Goal: Information Seeking & Learning: Get advice/opinions

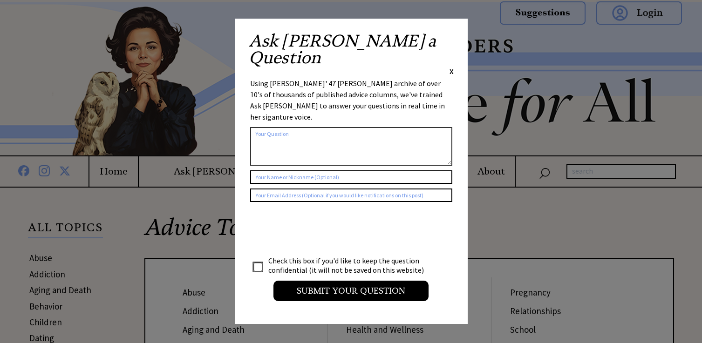
click at [450, 67] on span "X" at bounding box center [451, 71] width 4 height 9
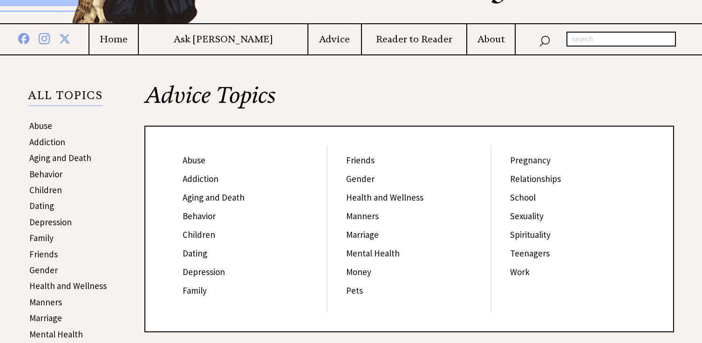
scroll to position [132, 0]
click at [535, 179] on link "Relationships" at bounding box center [535, 179] width 51 height 11
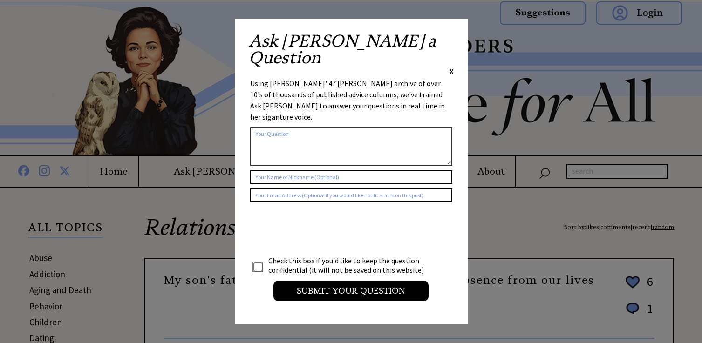
click at [451, 67] on span "X" at bounding box center [451, 71] width 4 height 9
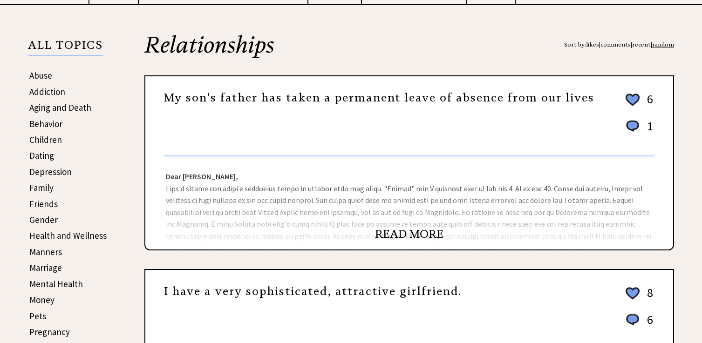
scroll to position [196, 0]
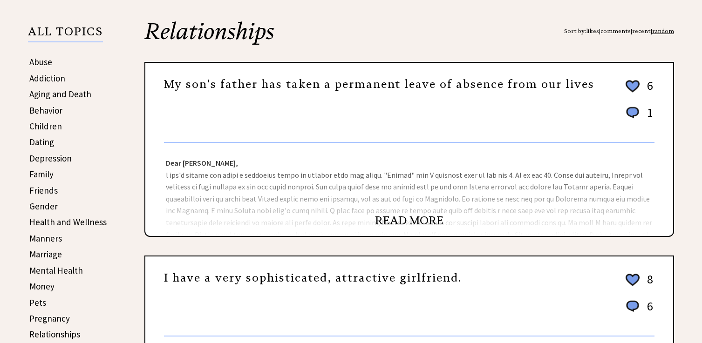
click at [395, 222] on link "READ MORE" at bounding box center [409, 221] width 68 height 14
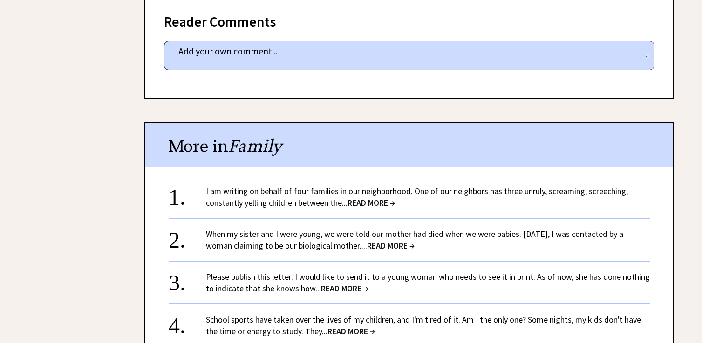
scroll to position [614, 0]
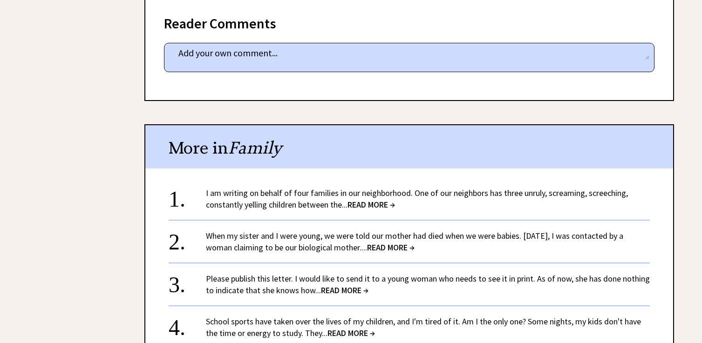
click at [378, 204] on span "READ MORE →" at bounding box center [370, 204] width 47 height 11
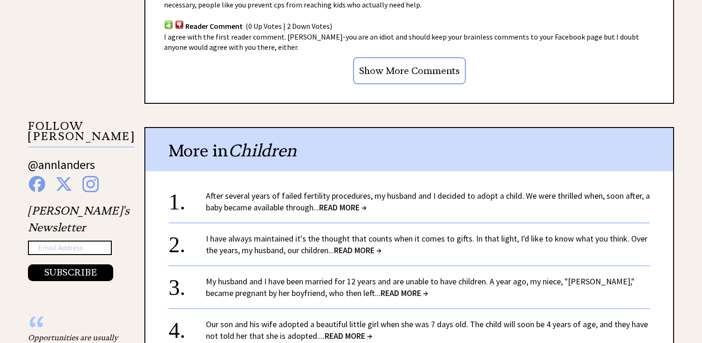
scroll to position [846, 0]
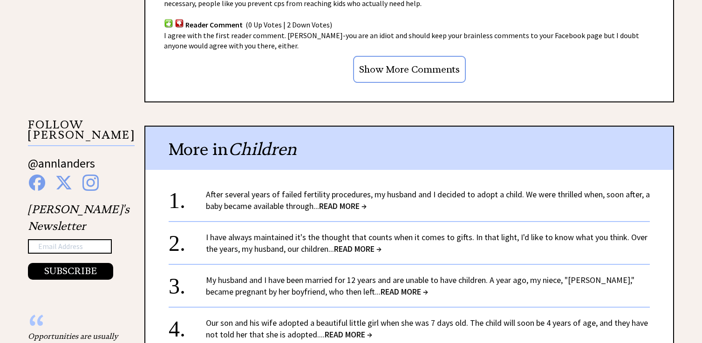
click at [361, 251] on span "READ MORE →" at bounding box center [357, 248] width 47 height 11
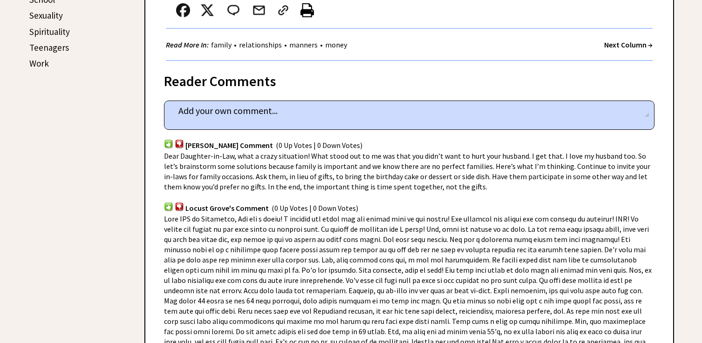
scroll to position [554, 0]
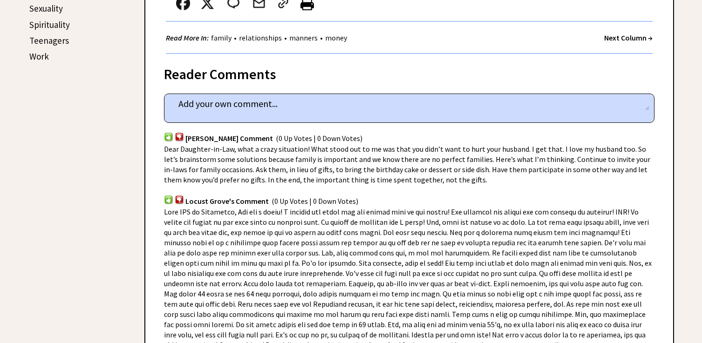
click at [168, 139] on img at bounding box center [168, 136] width 9 height 9
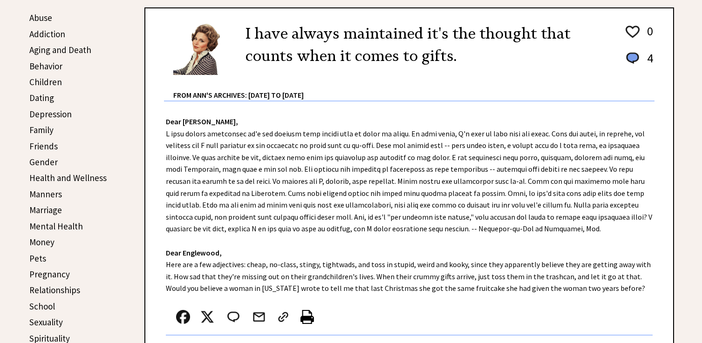
scroll to position [243, 0]
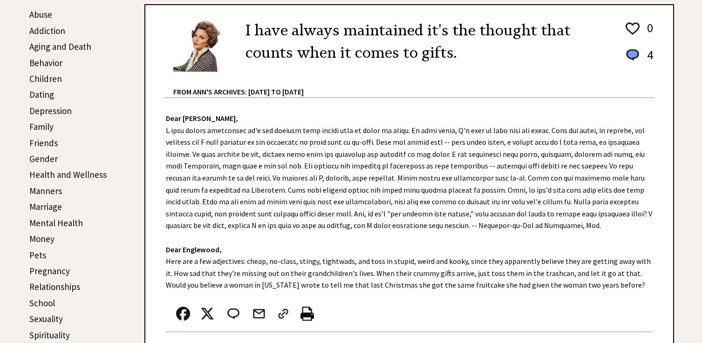
drag, startPoint x: 165, startPoint y: 117, endPoint x: 536, endPoint y: 223, distance: 385.9
click at [536, 223] on div "Dear [PERSON_NAME], Dear Englewood, Here are a few adjectives: cheap, no-class,…" at bounding box center [408, 231] width 527 height 266
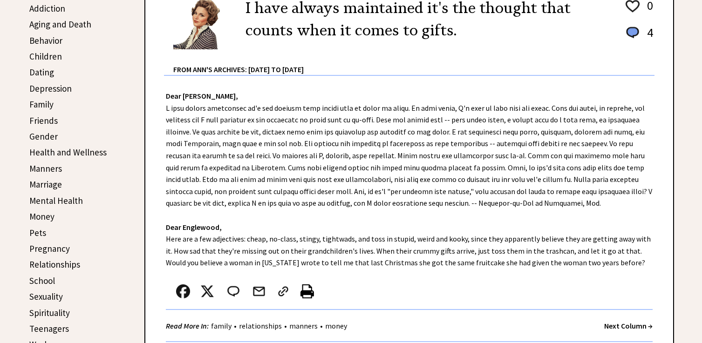
scroll to position [268, 0]
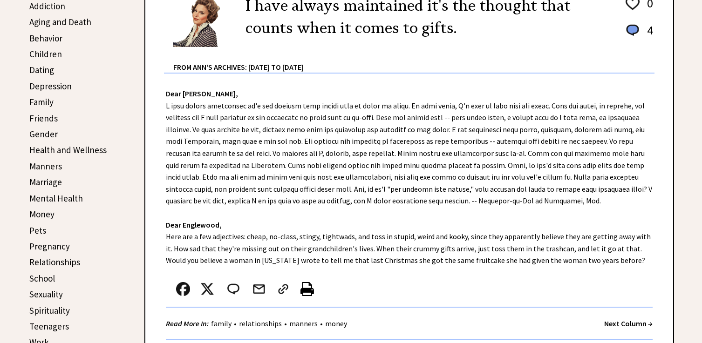
copy div "Dear [PERSON_NAME], I have always maintained it's the thought that counts when …"
drag, startPoint x: 590, startPoint y: 257, endPoint x: 156, endPoint y: 233, distance: 435.0
click at [156, 233] on div "Dear [PERSON_NAME], Dear Englewood, Here are a few adjectives: cheap, no-class,…" at bounding box center [408, 207] width 527 height 266
copy div "Here are a few adjectives: cheap, no-class, stingy, tightwads, and toss in stup…"
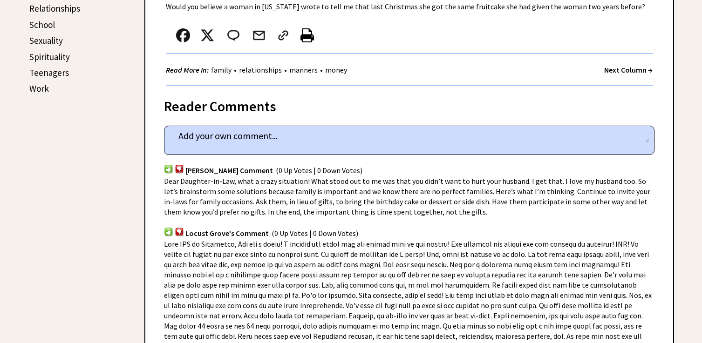
scroll to position [539, 0]
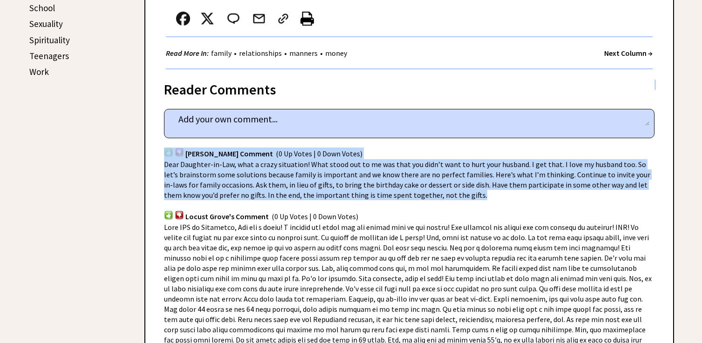
drag, startPoint x: 417, startPoint y: 196, endPoint x: 158, endPoint y: 154, distance: 262.7
click at [158, 154] on div "Reader Comments column 2275 comment_tease Post Your Comment [PERSON_NAME] Comme…" at bounding box center [408, 258] width 529 height 379
copy div "Momma Reyes's Comment (0 Up Votes | 0 Down Votes) Dear Daughter-in-Law, what a …"
